Goal: Find specific page/section: Find specific page/section

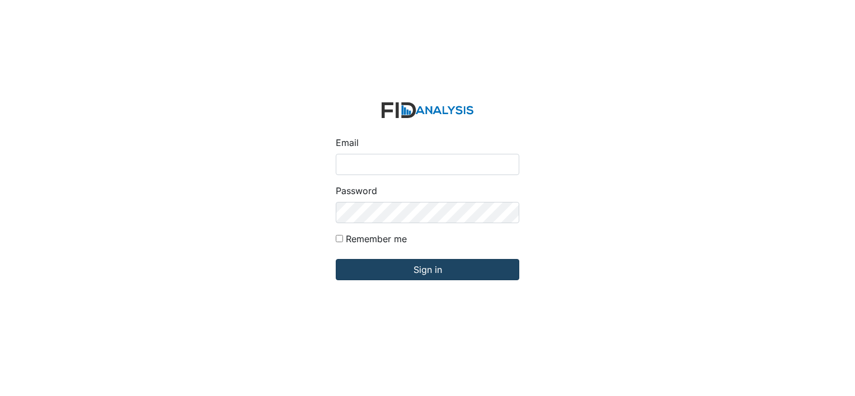
type input "[EMAIL_ADDRESS][DOMAIN_NAME]"
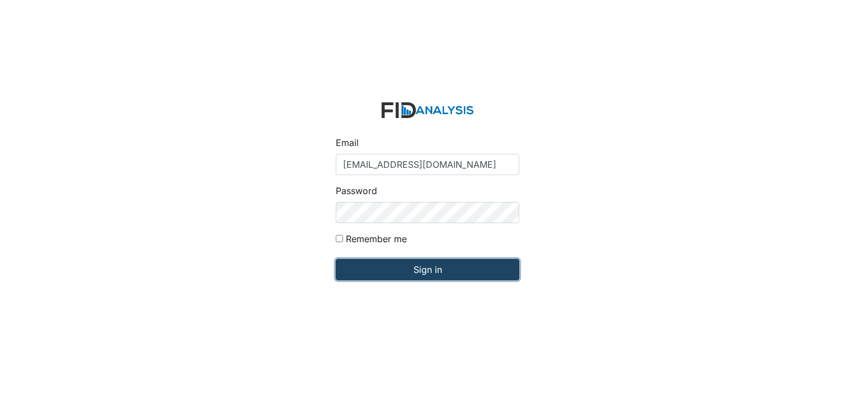
click at [423, 269] on input "Sign in" at bounding box center [428, 269] width 184 height 21
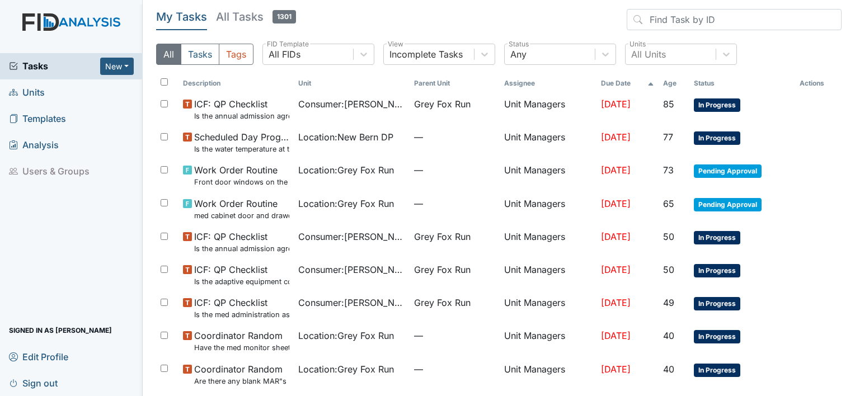
click at [35, 90] on span "Units" at bounding box center [27, 92] width 36 height 17
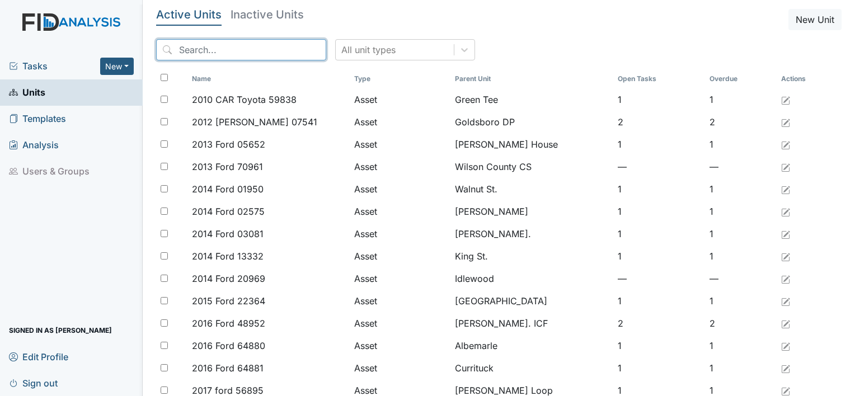
click at [195, 47] on input "search" at bounding box center [241, 49] width 170 height 21
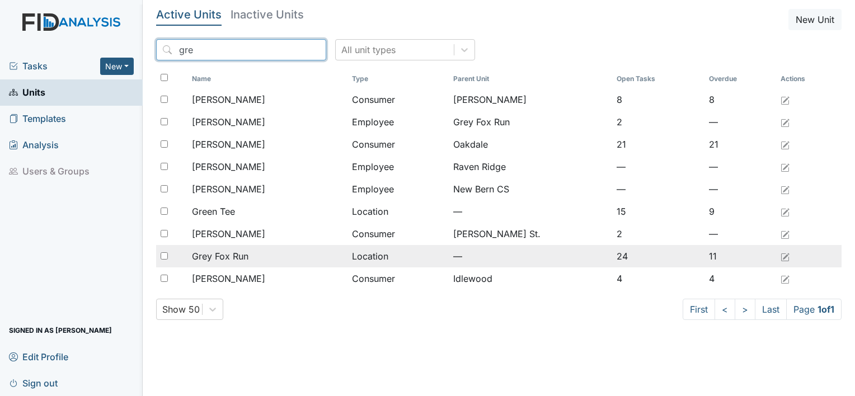
type input "gre"
click at [244, 260] on span "Grey Fox Run" at bounding box center [220, 256] width 57 height 13
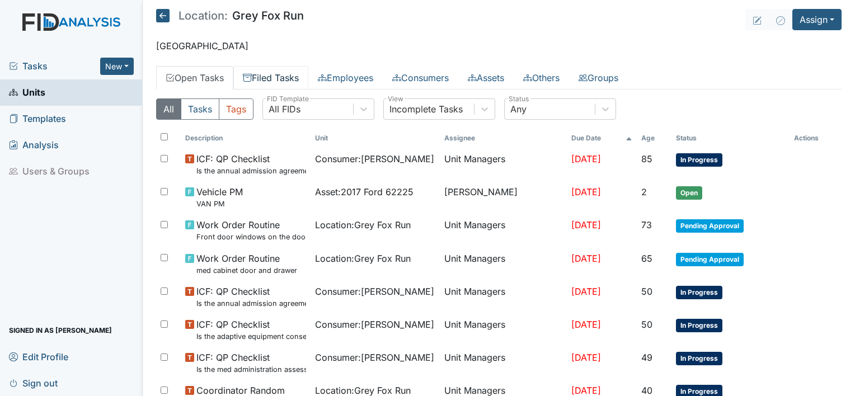
click at [297, 74] on link "Filed Tasks" at bounding box center [270, 78] width 75 height 24
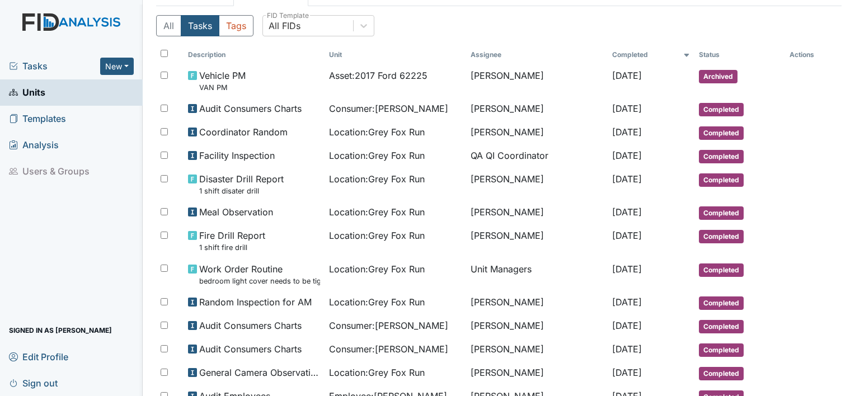
scroll to position [73, 0]
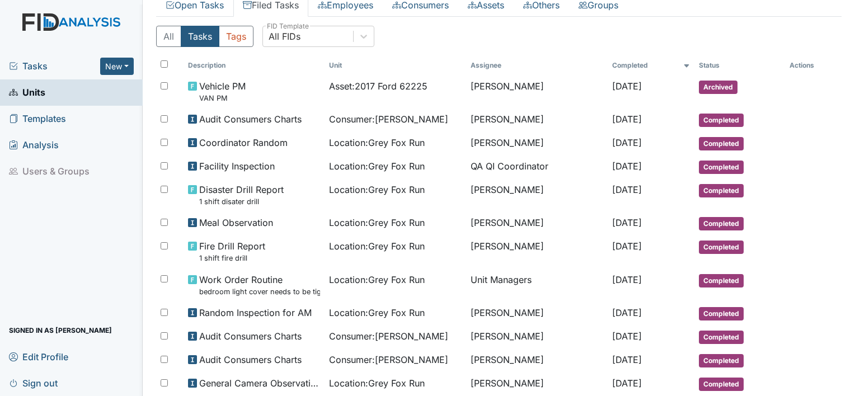
click at [54, 382] on span "Sign out" at bounding box center [33, 382] width 49 height 17
